Goal: Transaction & Acquisition: Purchase product/service

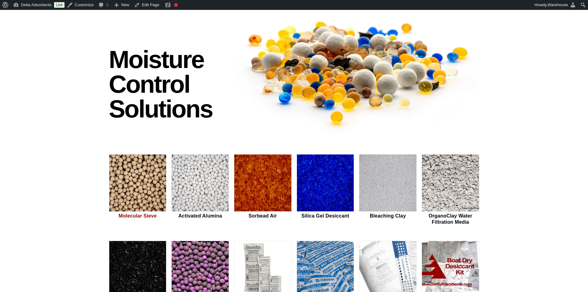
scroll to position [62, 0]
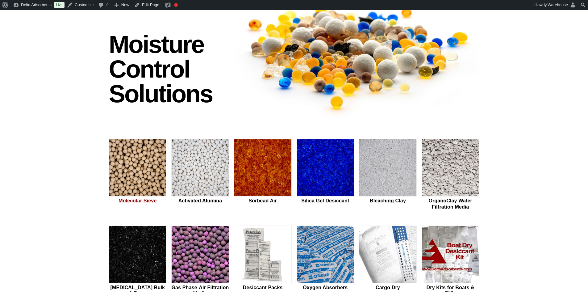
click at [126, 184] on img at bounding box center [137, 167] width 57 height 57
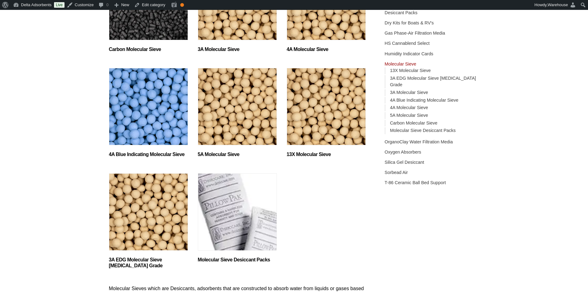
scroll to position [154, 0]
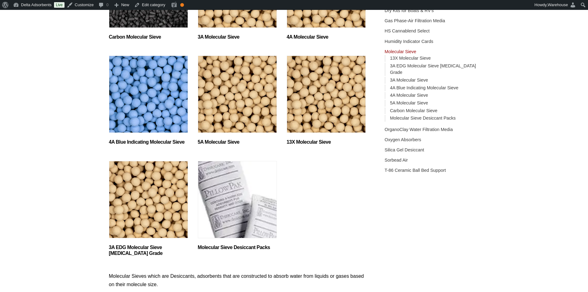
click at [157, 116] on img "Visit product category 4A Blue Indicating Molecular Sieve" at bounding box center [148, 94] width 79 height 77
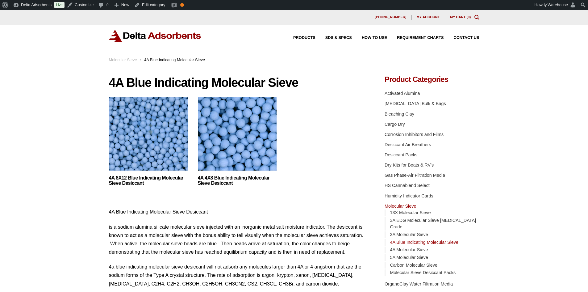
click at [213, 144] on img at bounding box center [237, 135] width 79 height 77
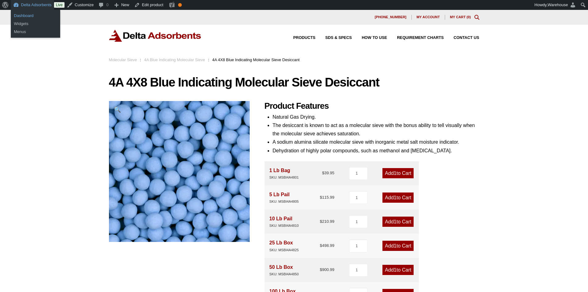
click at [28, 15] on link "Dashboard" at bounding box center [35, 16] width 49 height 8
